Goal: Find contact information: Find contact information

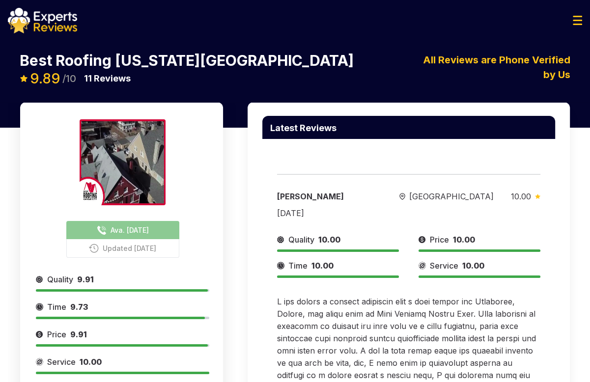
click at [129, 222] on button "Ava. [DATE]" at bounding box center [122, 230] width 113 height 18
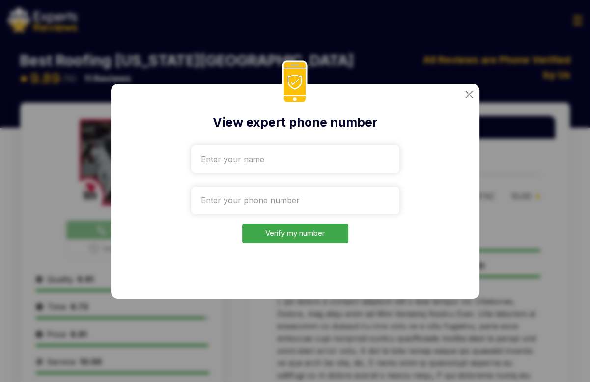
click at [316, 173] on form "Verify my number" at bounding box center [295, 192] width 208 height 102
click at [311, 166] on input "text" at bounding box center [295, 159] width 208 height 28
drag, startPoint x: 311, startPoint y: 166, endPoint x: 153, endPoint y: 162, distance: 157.3
click at [153, 162] on div "View expert phone number КЕу Verify my number" at bounding box center [295, 191] width 368 height 215
click at [269, 153] on input "Еуіе" at bounding box center [295, 159] width 208 height 28
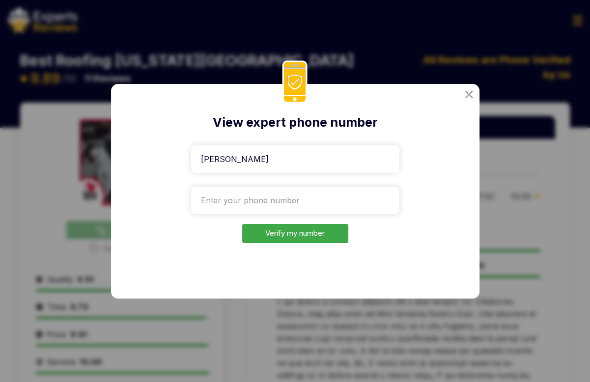
click at [269, 153] on input "Еуіе" at bounding box center [295, 159] width 208 height 28
type input "Test"
click at [259, 197] on input "tel" at bounding box center [295, 201] width 208 height 28
click at [464, 209] on div "View expert phone number Test Verify my number" at bounding box center [295, 191] width 368 height 215
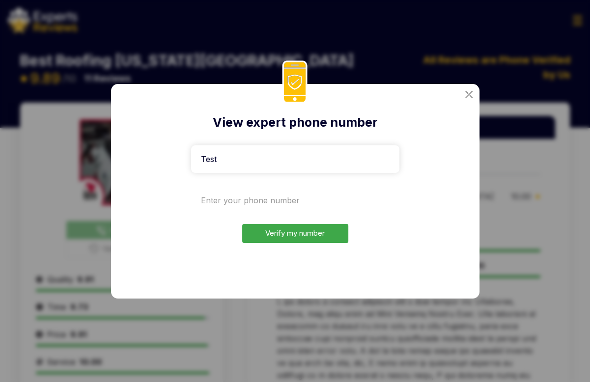
click at [258, 197] on input "tel" at bounding box center [295, 201] width 208 height 28
paste input "+1332-207-6524"
type input "+1332-207-6524"
click at [293, 231] on button "Verify my number" at bounding box center [295, 233] width 106 height 19
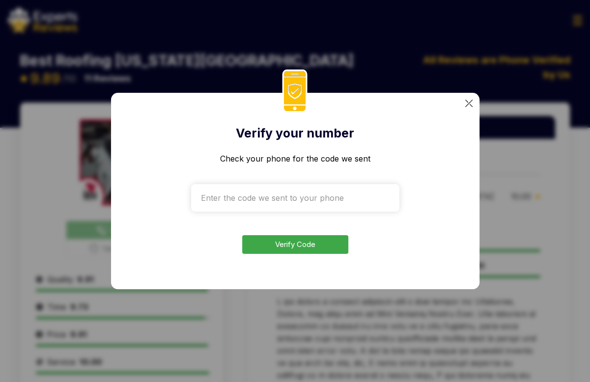
click at [247, 216] on form "Check your phone for the code we sent Verify Code" at bounding box center [295, 204] width 208 height 102
click at [244, 204] on input "text" at bounding box center [295, 198] width 208 height 28
drag, startPoint x: 453, startPoint y: 180, endPoint x: 342, endPoint y: 188, distance: 110.9
click at [451, 180] on div "Verify your number Check your phone for the code we sent Verify Code" at bounding box center [295, 191] width 368 height 197
click at [316, 196] on input "text" at bounding box center [295, 198] width 208 height 28
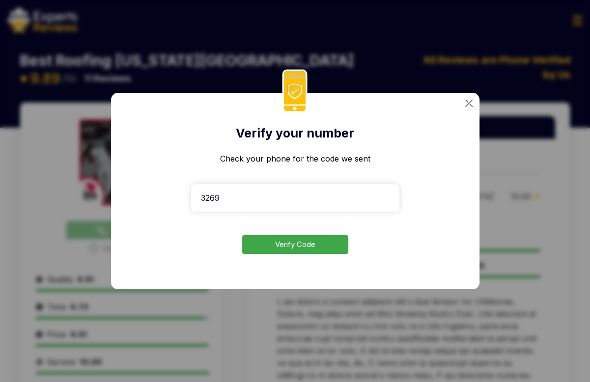
type input "3269"
click at [297, 247] on button "Verify Code" at bounding box center [295, 244] width 106 height 19
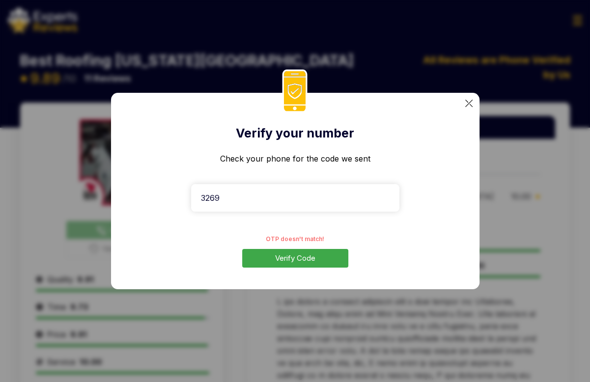
click at [460, 141] on div "Verify your number Check your phone for the code we sent 3269 OTP doesn't match…" at bounding box center [295, 191] width 368 height 197
click at [271, 199] on input "3269" at bounding box center [295, 198] width 208 height 28
drag, startPoint x: 470, startPoint y: 155, endPoint x: 456, endPoint y: 128, distance: 29.9
click at [470, 141] on div "Verify your number Check your phone for the code we sent 3269 OTP doesn't match…" at bounding box center [295, 191] width 368 height 197
click at [467, 107] on div "Verify your number Check your phone for the code we sent 3269 OTP doesn't match…" at bounding box center [295, 191] width 368 height 197
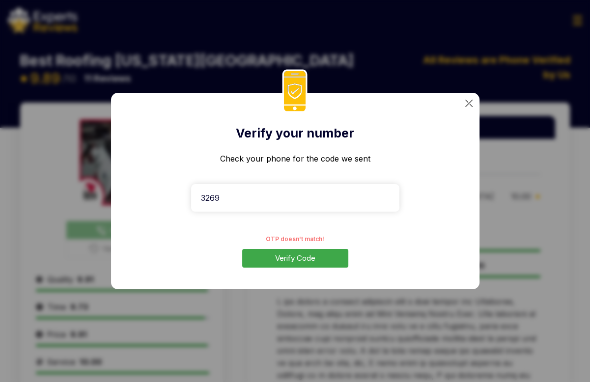
click at [468, 105] on img at bounding box center [468, 103] width 7 height 7
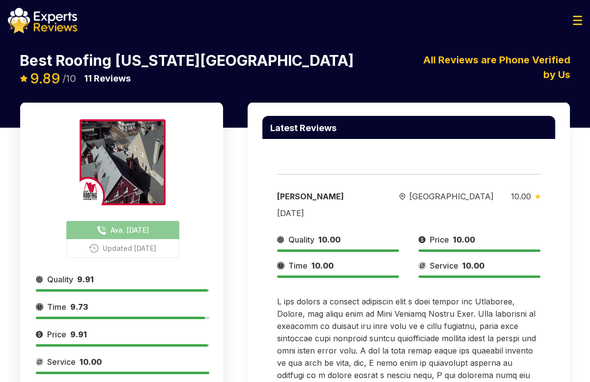
click at [116, 225] on span "Ava. [DATE]" at bounding box center [130, 230] width 38 height 10
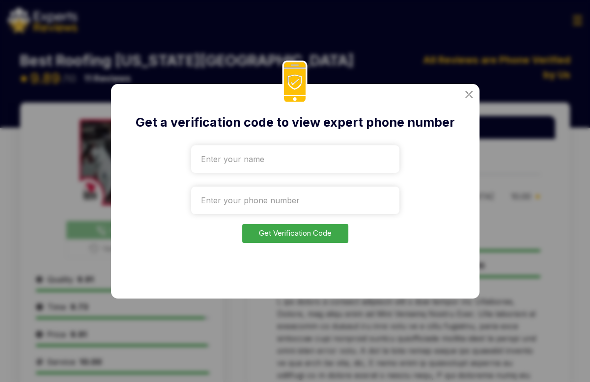
click at [248, 177] on form "Get Verification Code" at bounding box center [295, 192] width 208 height 102
click at [252, 169] on input "text" at bounding box center [295, 159] width 208 height 28
type input "Test"
click at [253, 195] on input "tel" at bounding box center [295, 201] width 208 height 28
click at [465, 156] on div "Get a verification code to view expert phone number Test Get Verification Code" at bounding box center [295, 191] width 368 height 215
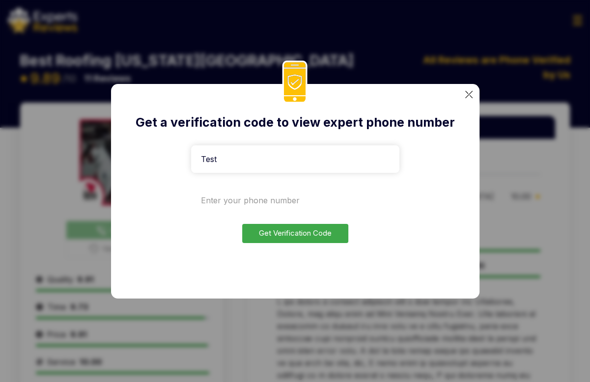
click at [267, 202] on input "tel" at bounding box center [295, 201] width 208 height 28
paste input "+35-191-7201925"
type input "+35-191-7201925"
click at [295, 237] on button "Get Verification Code" at bounding box center [295, 233] width 106 height 19
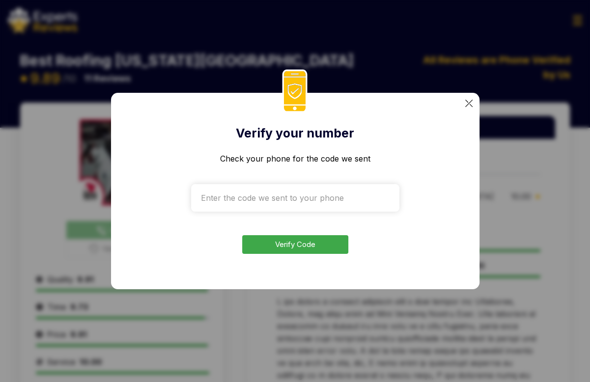
drag, startPoint x: 455, startPoint y: 207, endPoint x: 446, endPoint y: 206, distance: 8.9
click at [455, 207] on div "Verify your number Check your phone for the code we sent Verify Code" at bounding box center [295, 191] width 368 height 197
click at [300, 200] on input "text" at bounding box center [295, 198] width 208 height 28
paste input "8267"
type input "8267"
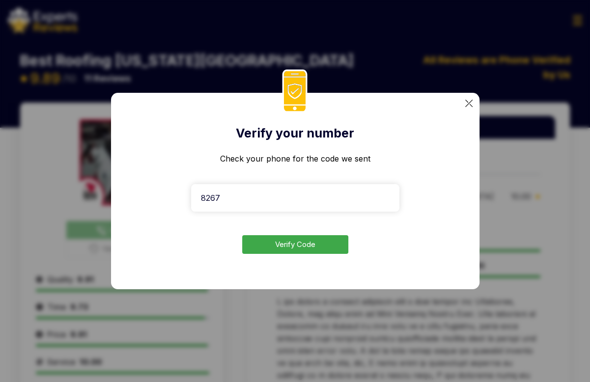
click at [298, 237] on button "Verify Code" at bounding box center [295, 244] width 106 height 19
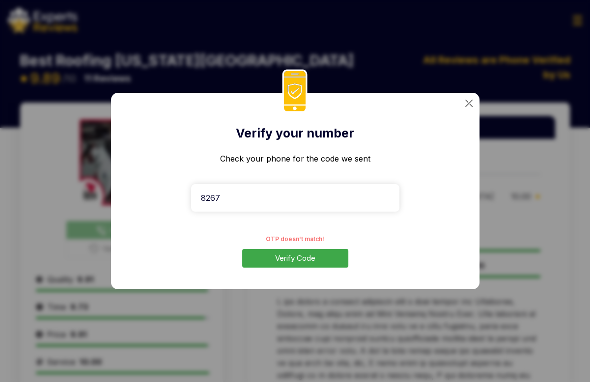
click at [476, 91] on div "Verify your number Check your phone for the code we sent 8267 OTP doesn't match…" at bounding box center [295, 191] width 590 height 382
click at [468, 107] on img at bounding box center [468, 103] width 7 height 7
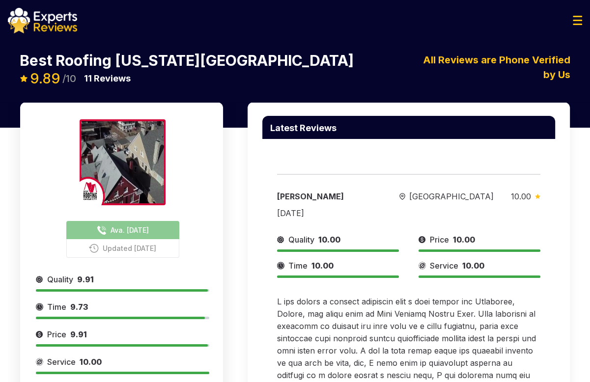
drag, startPoint x: 474, startPoint y: 135, endPoint x: 454, endPoint y: 132, distance: 20.0
click at [474, 135] on div "Latest Reviews" at bounding box center [408, 134] width 293 height 37
click at [115, 225] on span "Ava. [DATE]" at bounding box center [130, 230] width 38 height 10
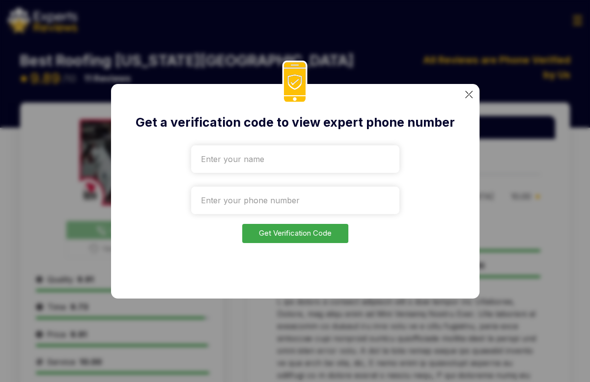
click at [220, 174] on form "Get Verification Code" at bounding box center [295, 192] width 208 height 102
click at [228, 170] on input "text" at bounding box center [295, 159] width 208 height 28
click at [228, 201] on input "tel" at bounding box center [295, 201] width 208 height 28
paste input "+1332-207-6524"
type input "+1332-207-6524"
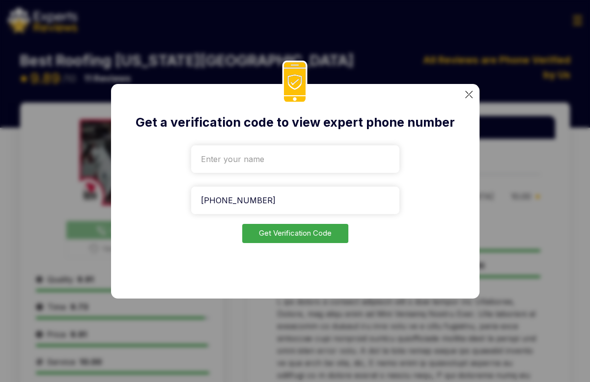
click at [242, 174] on form "+1332-207-6524 Get Verification Code" at bounding box center [295, 192] width 208 height 102
click at [242, 166] on input "text" at bounding box center [295, 159] width 208 height 28
type input "Test"
click at [280, 232] on button "Get Verification Code" at bounding box center [295, 233] width 106 height 19
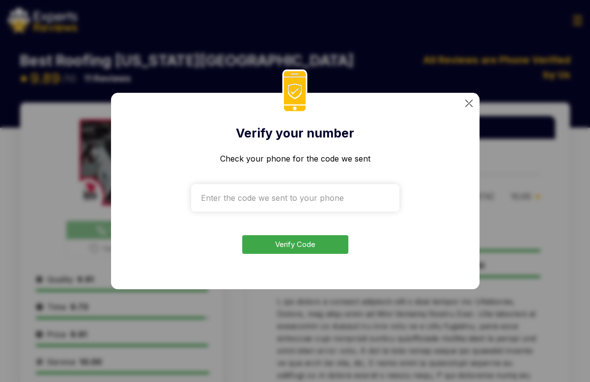
click at [428, 238] on div "Verify your number Check your phone for the code we sent Verify Code" at bounding box center [295, 191] width 368 height 197
click at [332, 200] on input "text" at bounding box center [295, 198] width 208 height 28
paste input "8267"
type input "8267"
click at [283, 247] on button "Verify Code" at bounding box center [295, 244] width 106 height 19
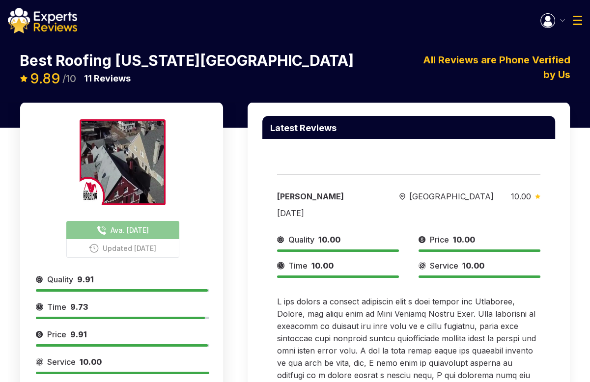
click at [131, 225] on span "Ava. [DATE]" at bounding box center [130, 230] width 38 height 10
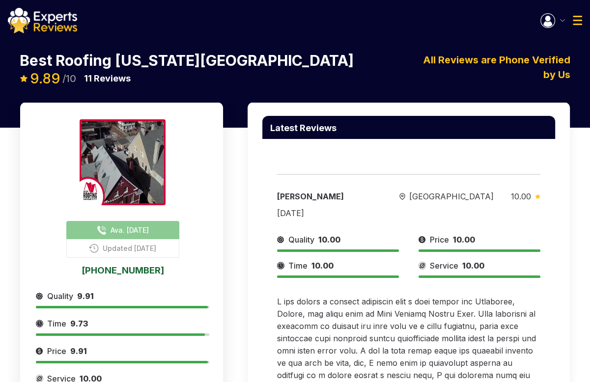
click at [124, 266] on link "989-538-7701" at bounding box center [122, 270] width 173 height 9
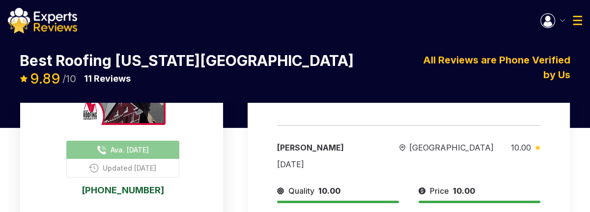
scroll to position [49, 0]
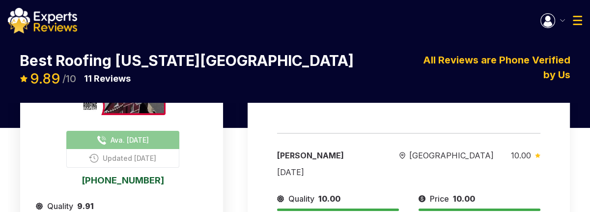
click at [140, 175] on link "989-538-7701" at bounding box center [122, 179] width 173 height 9
click at [118, 175] on link "989-538-7701" at bounding box center [122, 179] width 173 height 9
click at [126, 135] on span "Ava. [DATE]" at bounding box center [130, 140] width 38 height 10
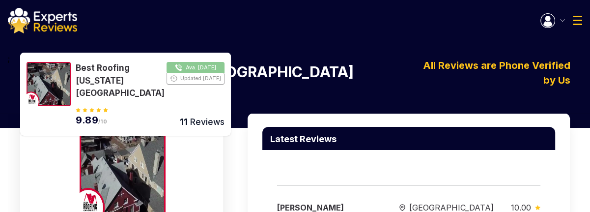
click at [65, 20] on img at bounding box center [42, 21] width 69 height 26
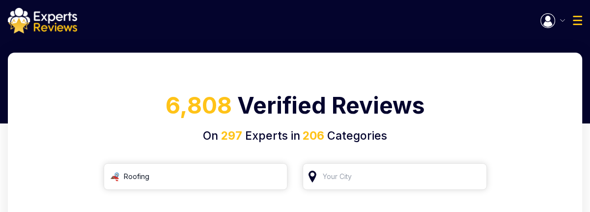
scroll to position [49, 0]
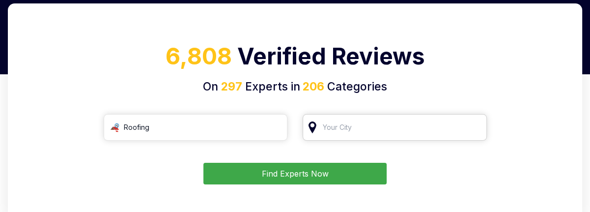
click at [373, 120] on input "search" at bounding box center [395, 127] width 184 height 27
type input "T"
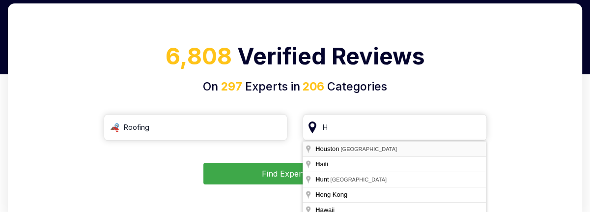
type input "[GEOGRAPHIC_DATA], [GEOGRAPHIC_DATA]"
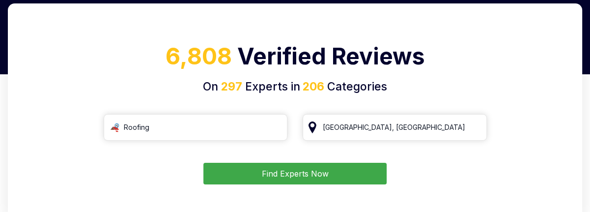
click at [312, 172] on button "Find Experts Now" at bounding box center [294, 174] width 183 height 22
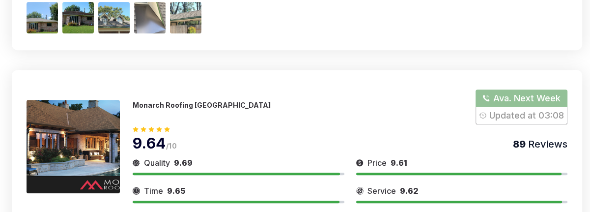
scroll to position [344, 0]
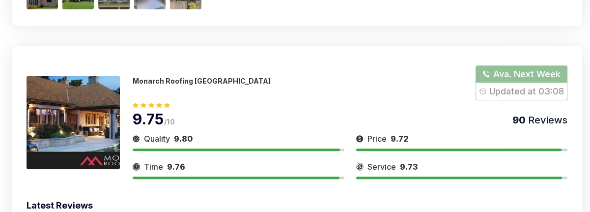
click at [189, 77] on p "Monarch Roofing [GEOGRAPHIC_DATA]" at bounding box center [202, 81] width 138 height 8
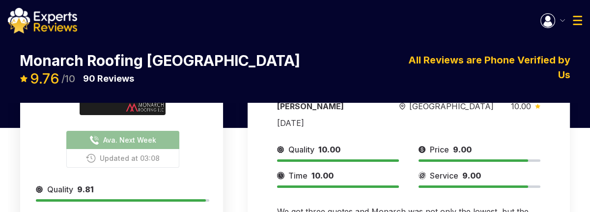
click at [127, 132] on button "Ava. Next Week" at bounding box center [122, 140] width 113 height 18
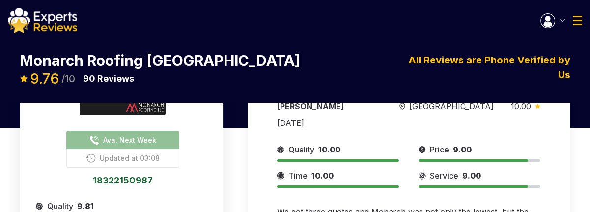
click at [128, 175] on link "18322150987" at bounding box center [122, 179] width 173 height 9
click at [116, 175] on link "18322150987" at bounding box center [122, 179] width 173 height 9
click at [125, 175] on link "18322150987" at bounding box center [122, 179] width 173 height 9
click at [130, 175] on link "18322150987" at bounding box center [122, 179] width 173 height 9
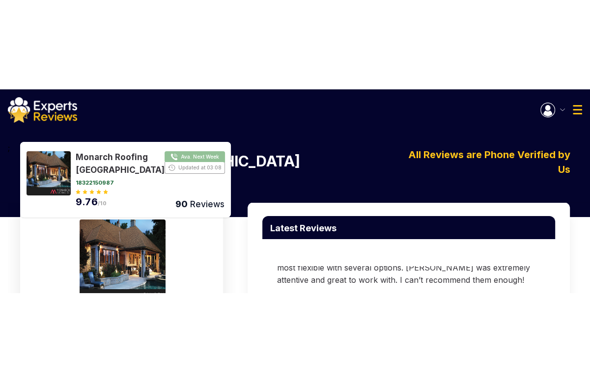
scroll to position [147, 0]
